Goal: Use online tool/utility: Utilize a website feature to perform a specific function

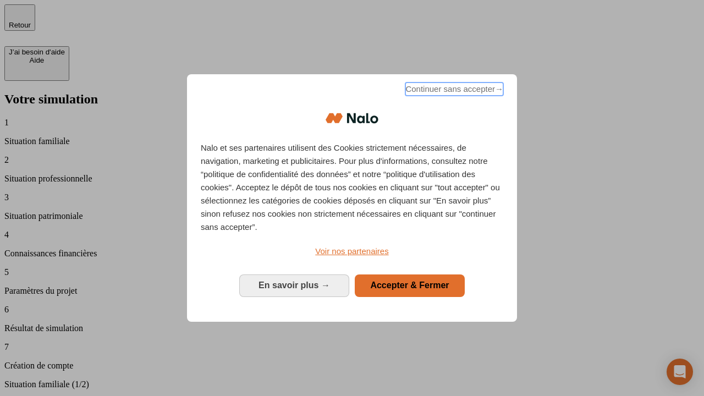
click at [453, 91] on span "Continuer sans accepter →" at bounding box center [454, 88] width 98 height 13
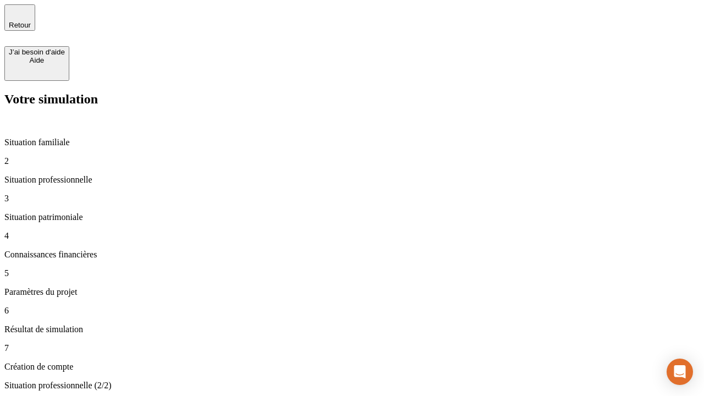
type input "30 000"
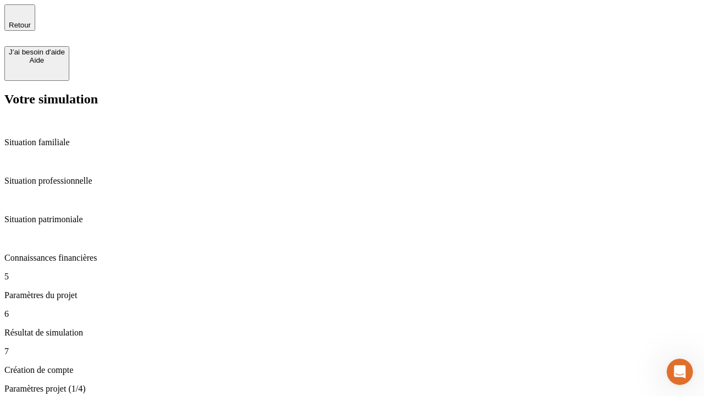
type input "25"
type input "64"
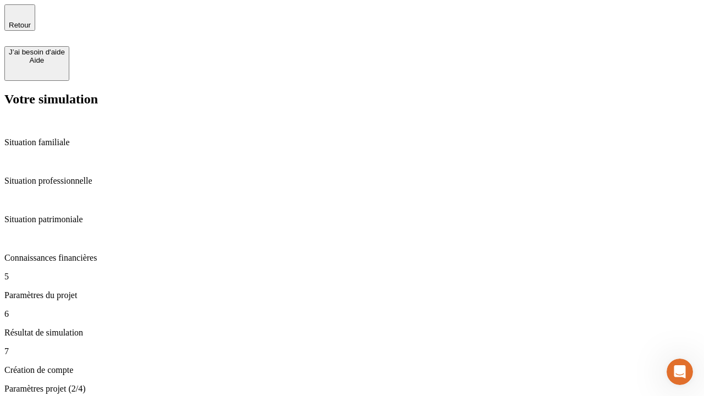
type input "1 000"
type input "640"
